Goal: Transaction & Acquisition: Purchase product/service

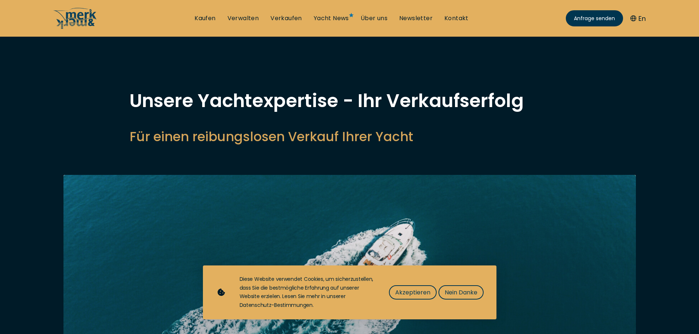
select select "sell"
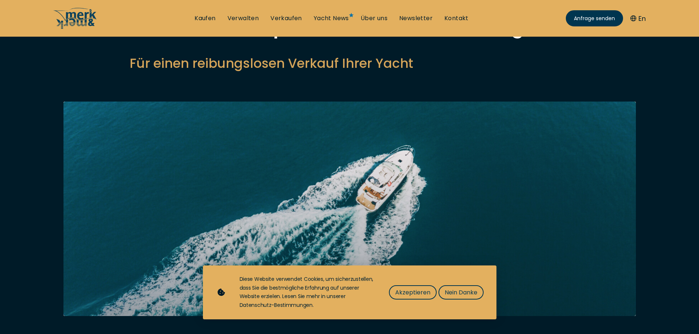
scroll to position [147, 0]
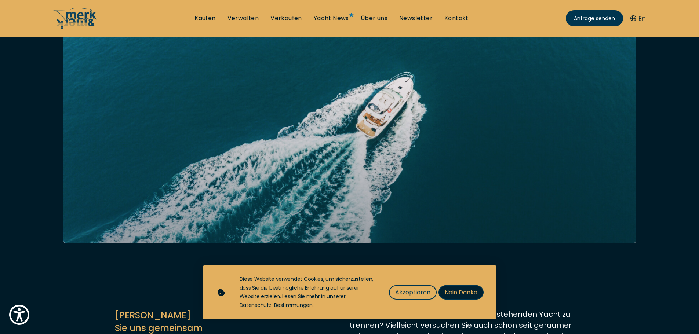
click at [452, 291] on span "Nein Danke" at bounding box center [461, 292] width 33 height 9
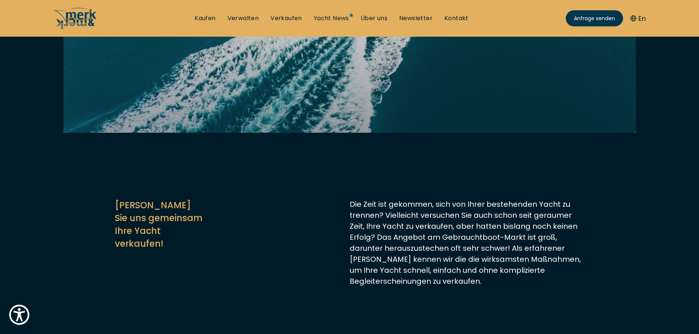
scroll to position [110, 0]
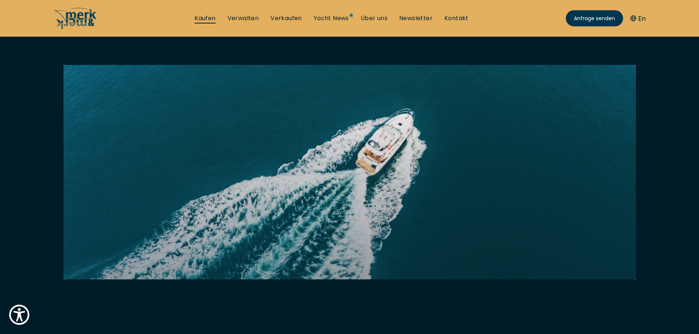
click at [212, 16] on link "Kaufen" at bounding box center [204, 18] width 21 height 8
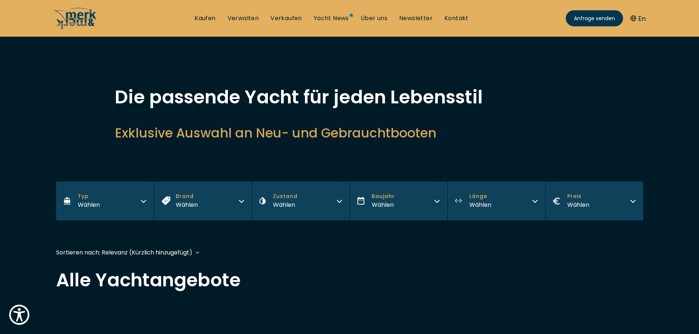
click at [140, 203] on button "Typ Wählen" at bounding box center [105, 201] width 98 height 39
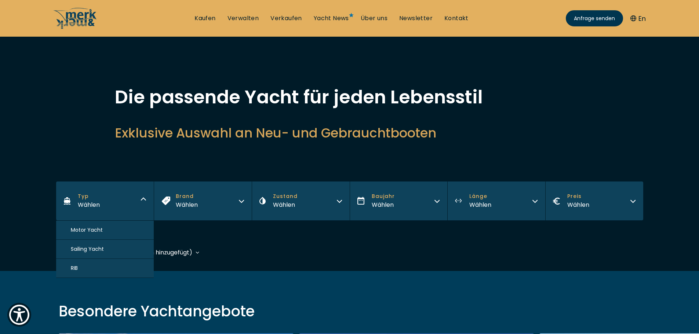
click at [114, 226] on button "Motor Yacht" at bounding box center [105, 230] width 98 height 19
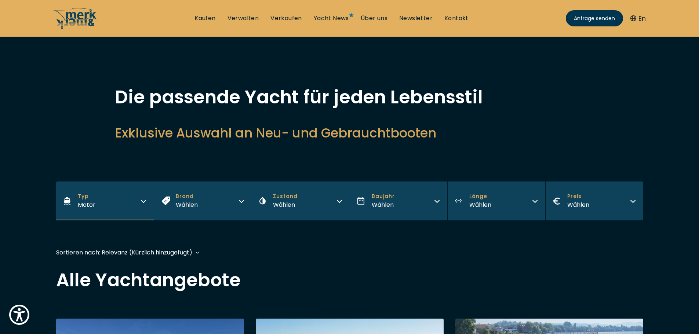
click at [220, 201] on button "Brand Wählen" at bounding box center [203, 201] width 98 height 39
click at [311, 194] on button "Zustand Wählen" at bounding box center [301, 201] width 98 height 39
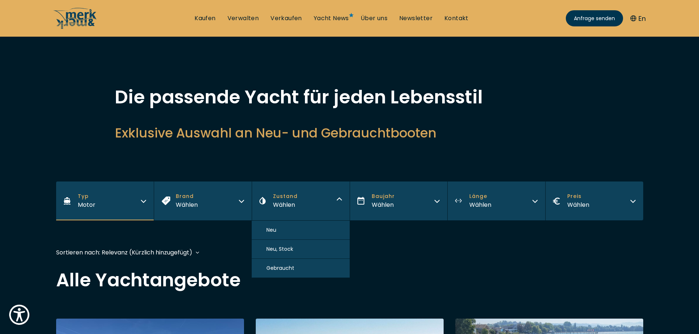
click at [305, 262] on button "Gebraucht" at bounding box center [301, 268] width 98 height 19
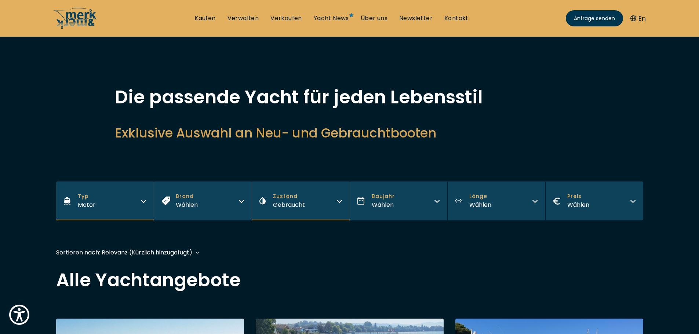
click at [402, 205] on button "Baujahr Wählen" at bounding box center [399, 201] width 98 height 39
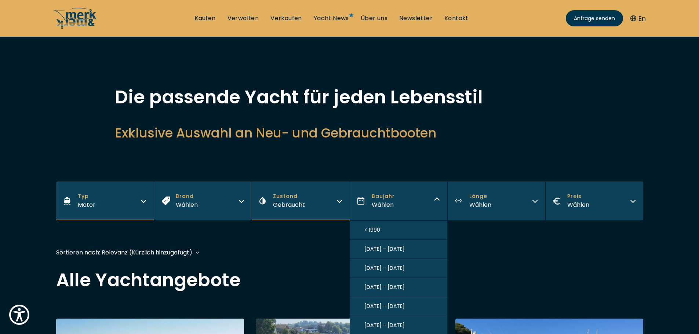
click at [390, 246] on span "[DATE] - [DATE]" at bounding box center [384, 249] width 40 height 8
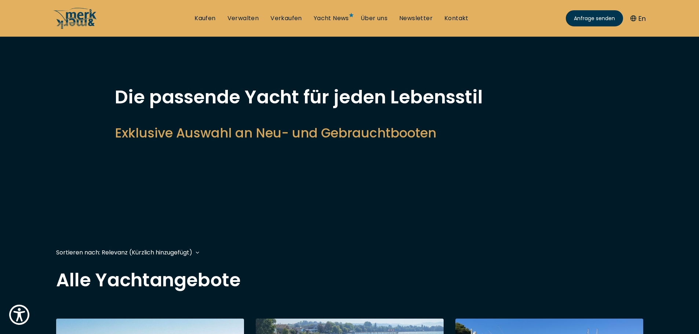
scroll to position [182, 0]
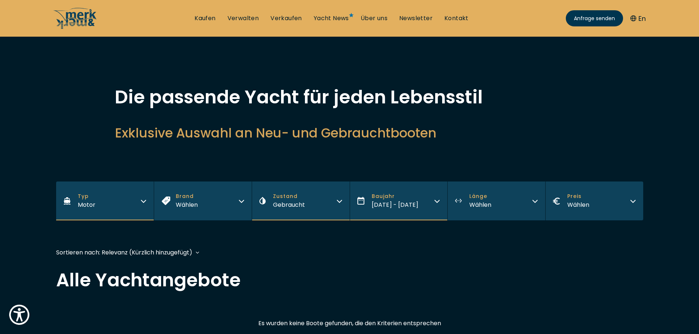
click at [502, 199] on button "Länge Wählen" at bounding box center [496, 201] width 98 height 39
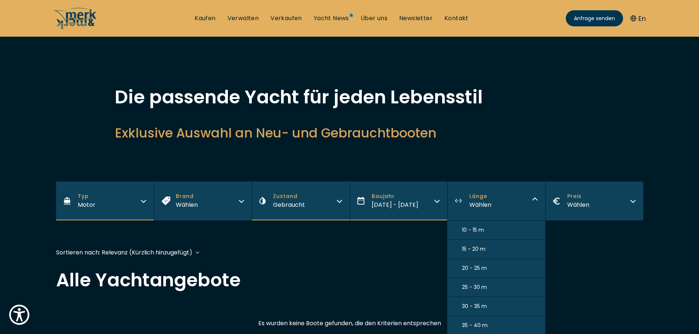
click at [502, 227] on button "10 - 15 m" at bounding box center [496, 230] width 98 height 19
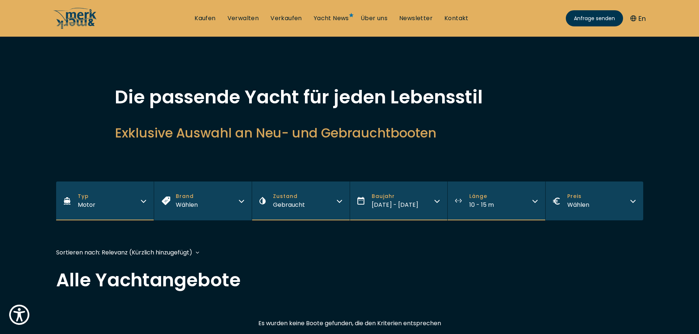
click at [595, 203] on button "Preis Wählen" at bounding box center [594, 201] width 98 height 39
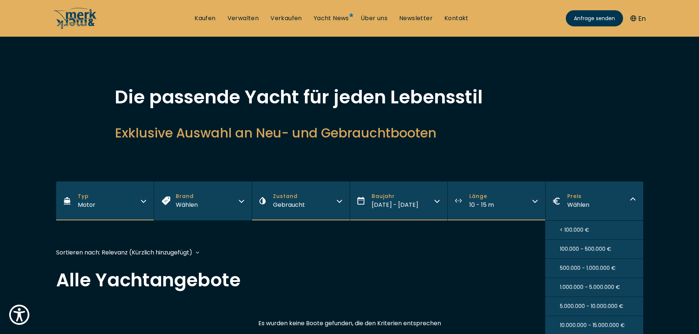
click at [579, 226] on span "< 100.000 €" at bounding box center [574, 230] width 29 height 8
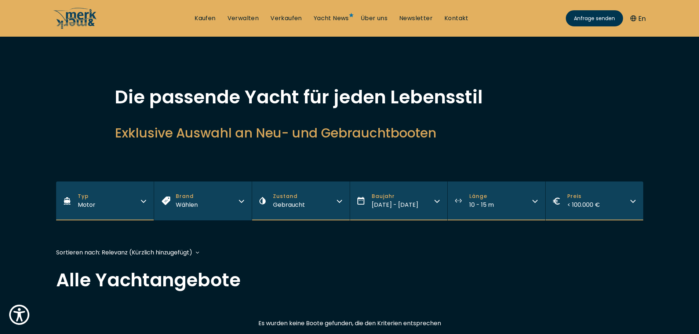
scroll to position [110, 0]
